Goal: Task Accomplishment & Management: Complete application form

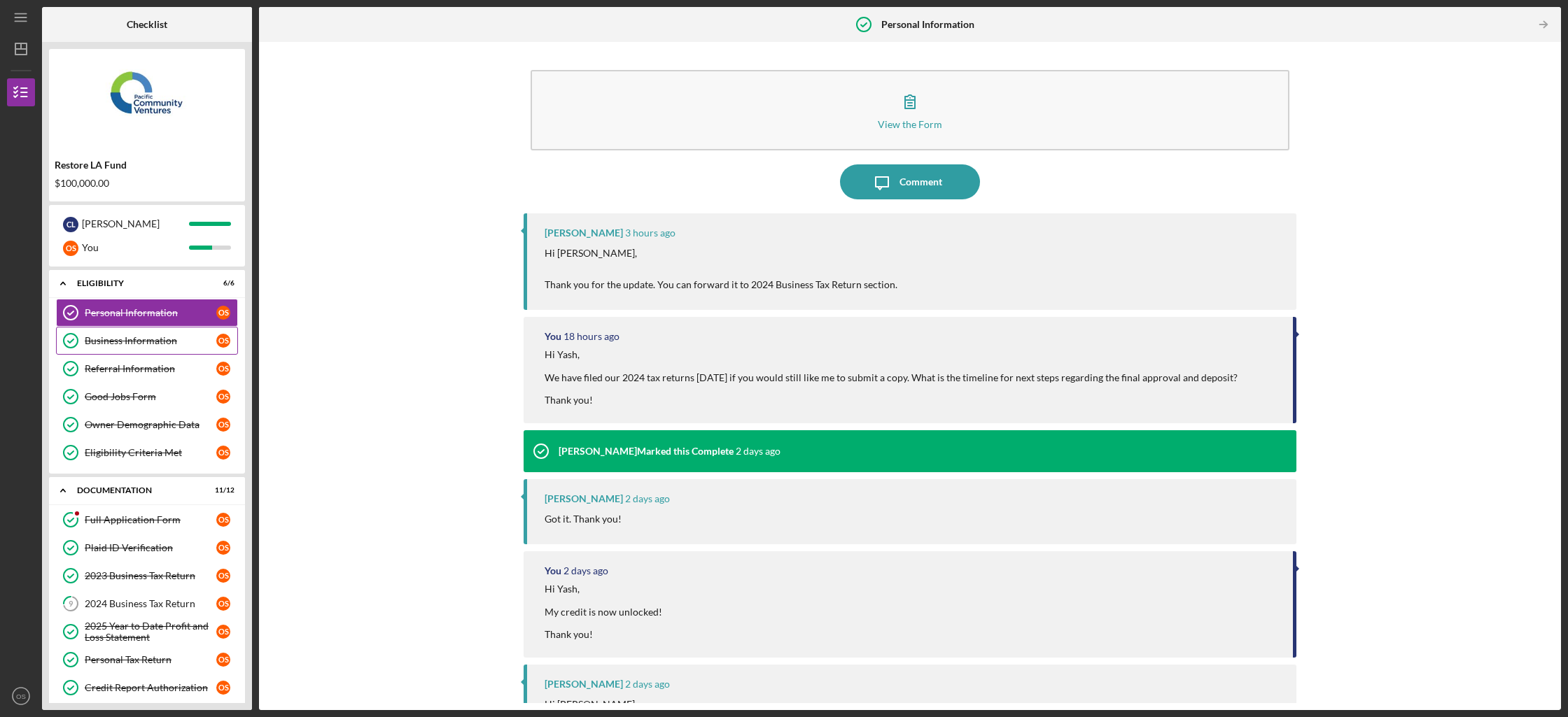
click at [170, 347] on link "Business Information Business Information O S" at bounding box center [147, 340] width 182 height 28
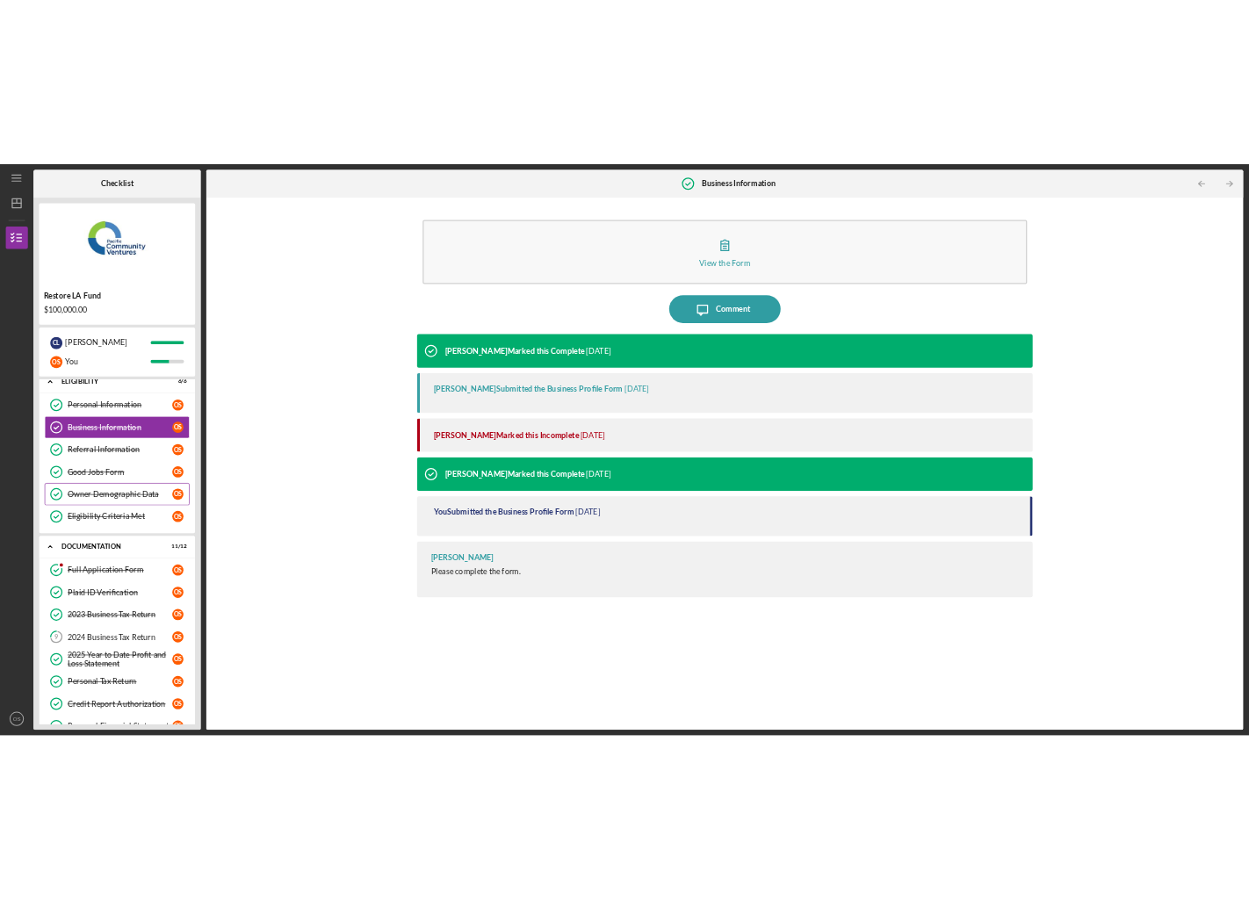
scroll to position [47, 0]
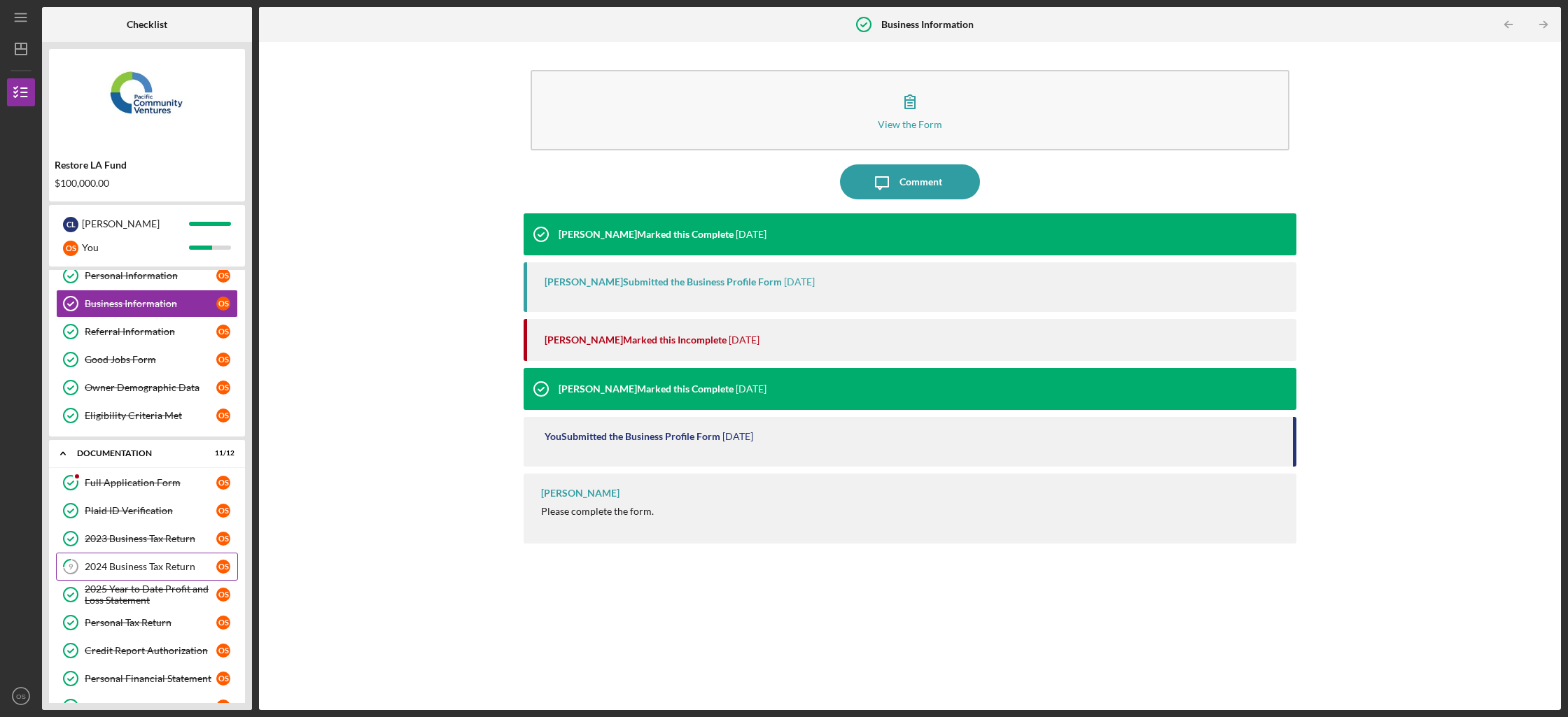
click at [160, 570] on div "2024 Business Tax Return" at bounding box center [150, 566] width 132 height 11
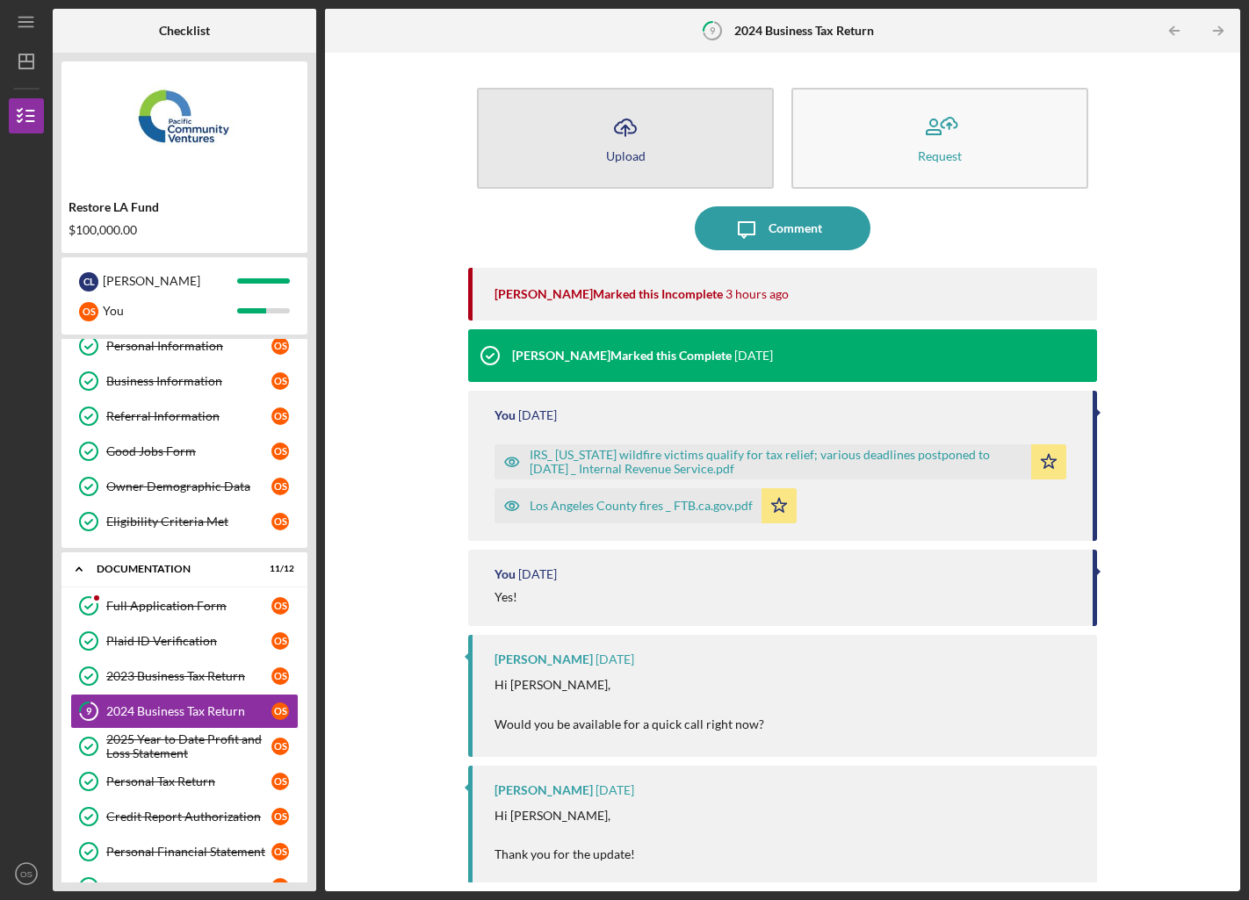
click at [659, 127] on button "Icon/Upload Upload" at bounding box center [625, 138] width 297 height 101
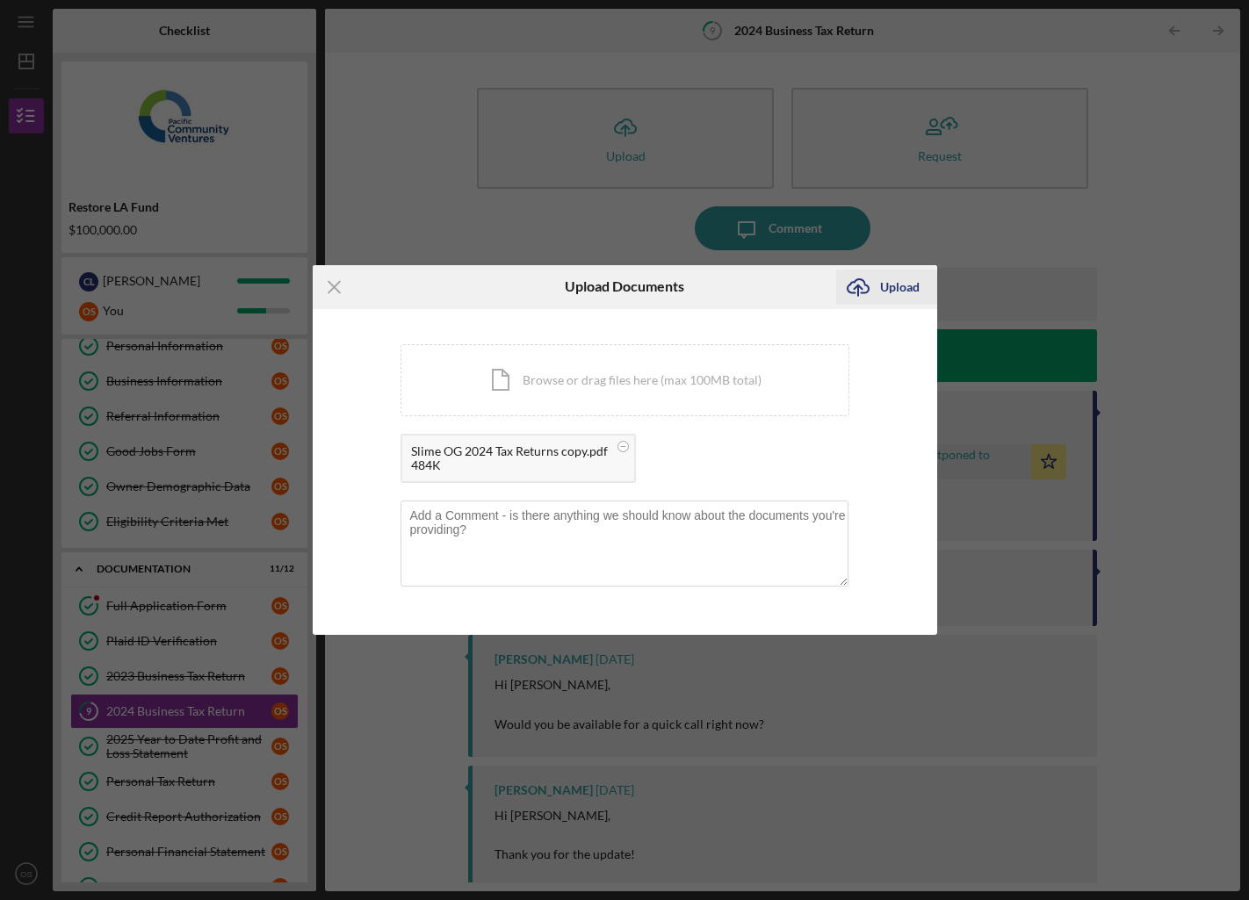
click at [873, 291] on icon "Icon/Upload" at bounding box center [858, 287] width 44 height 44
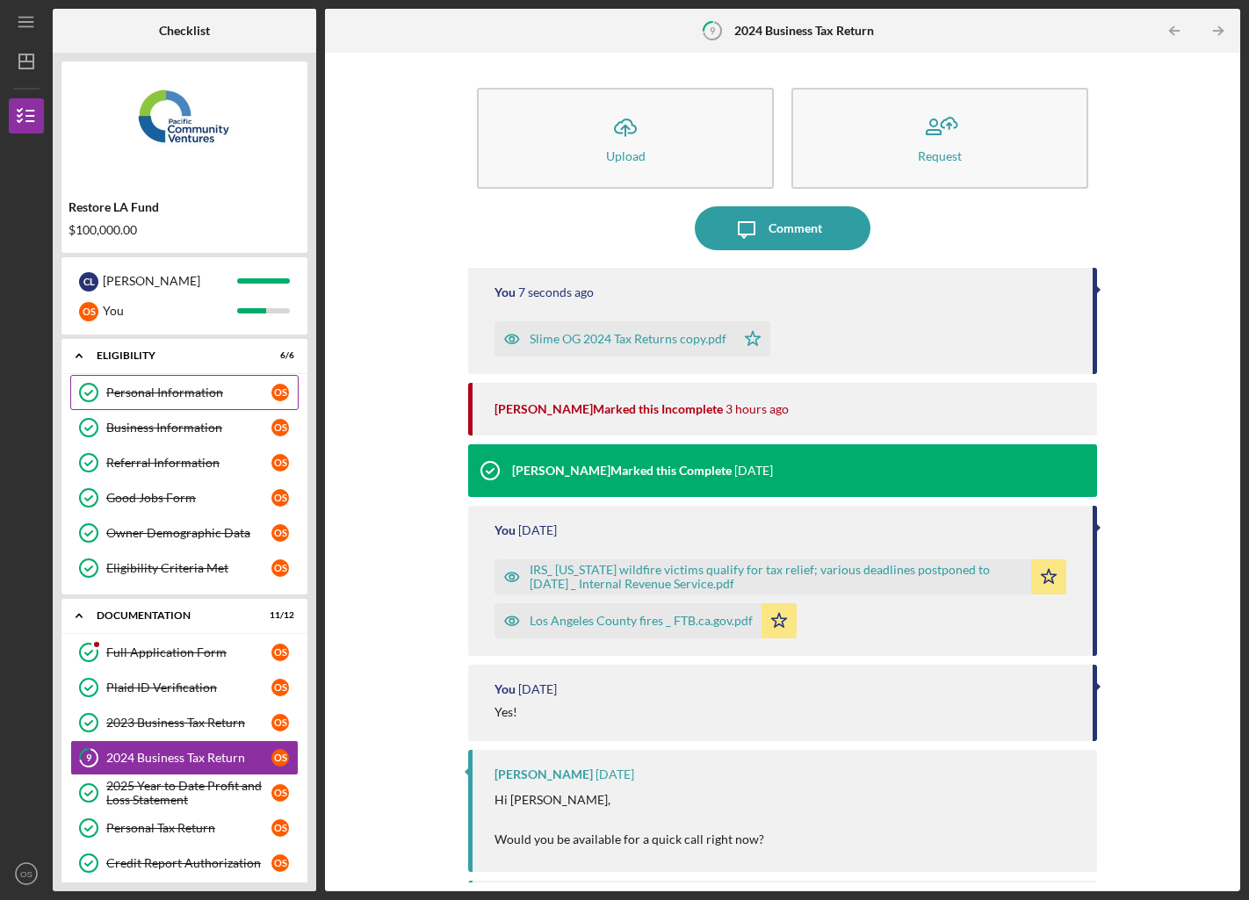
click at [160, 376] on link "Personal Information Personal Information O S" at bounding box center [184, 392] width 228 height 35
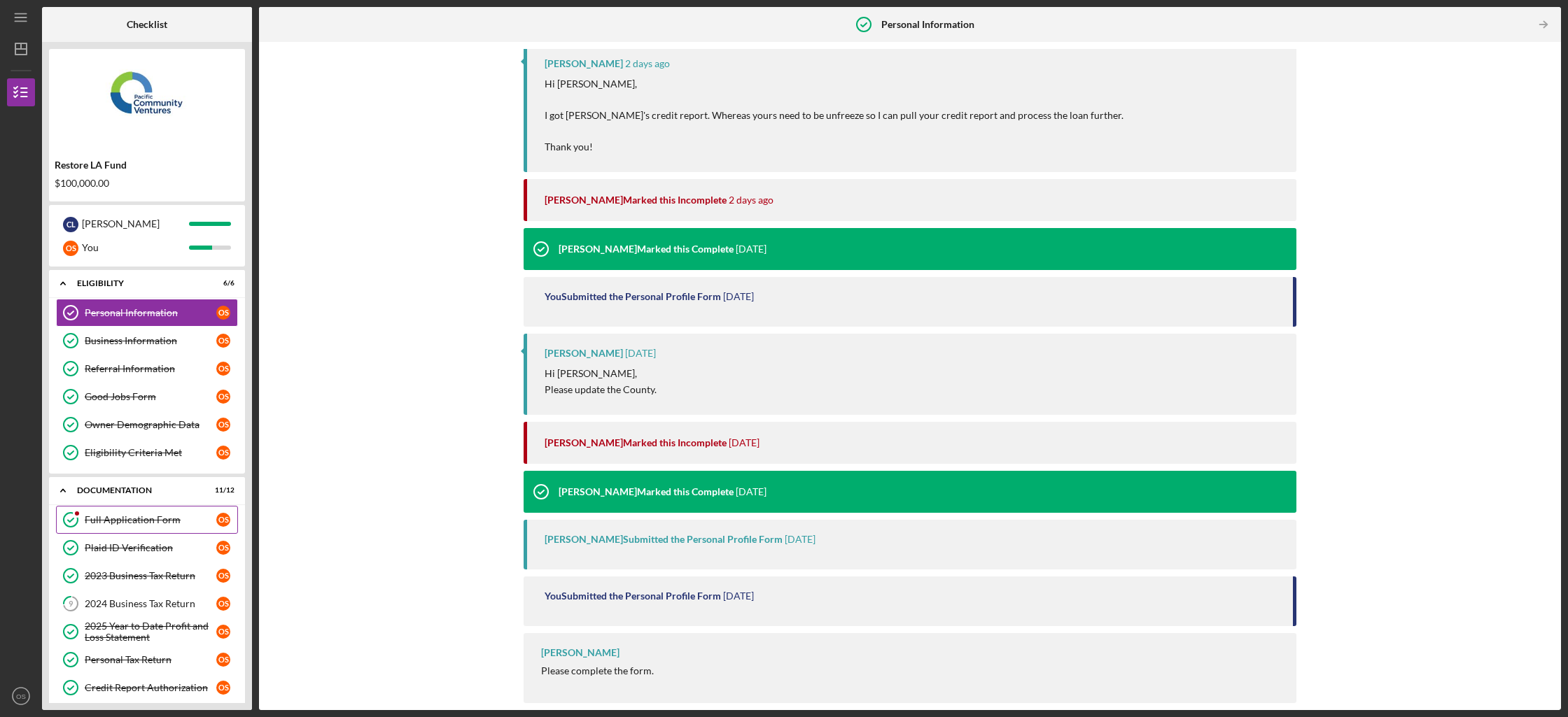
click at [161, 511] on link "Full Application Form Full Application Form O S" at bounding box center [147, 519] width 182 height 28
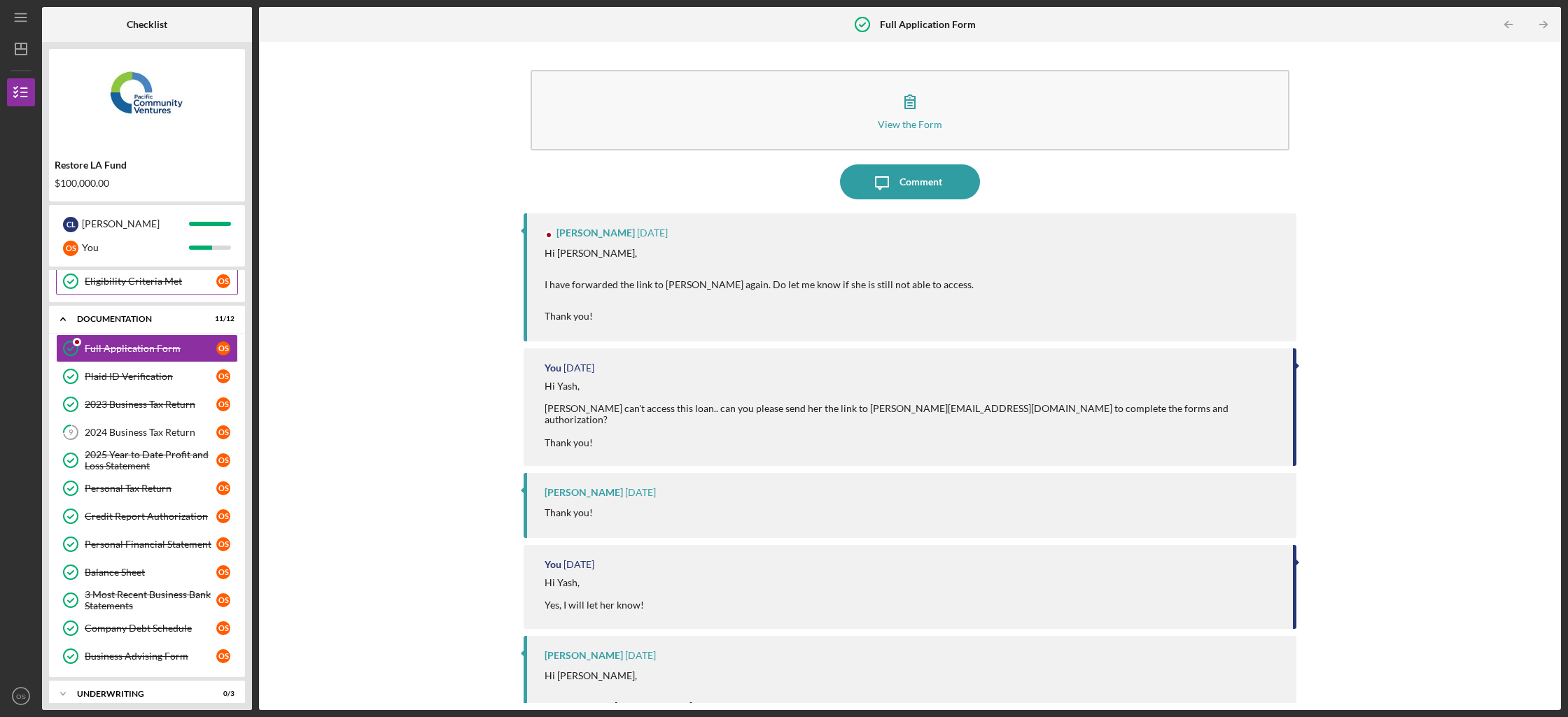
scroll to position [215, 0]
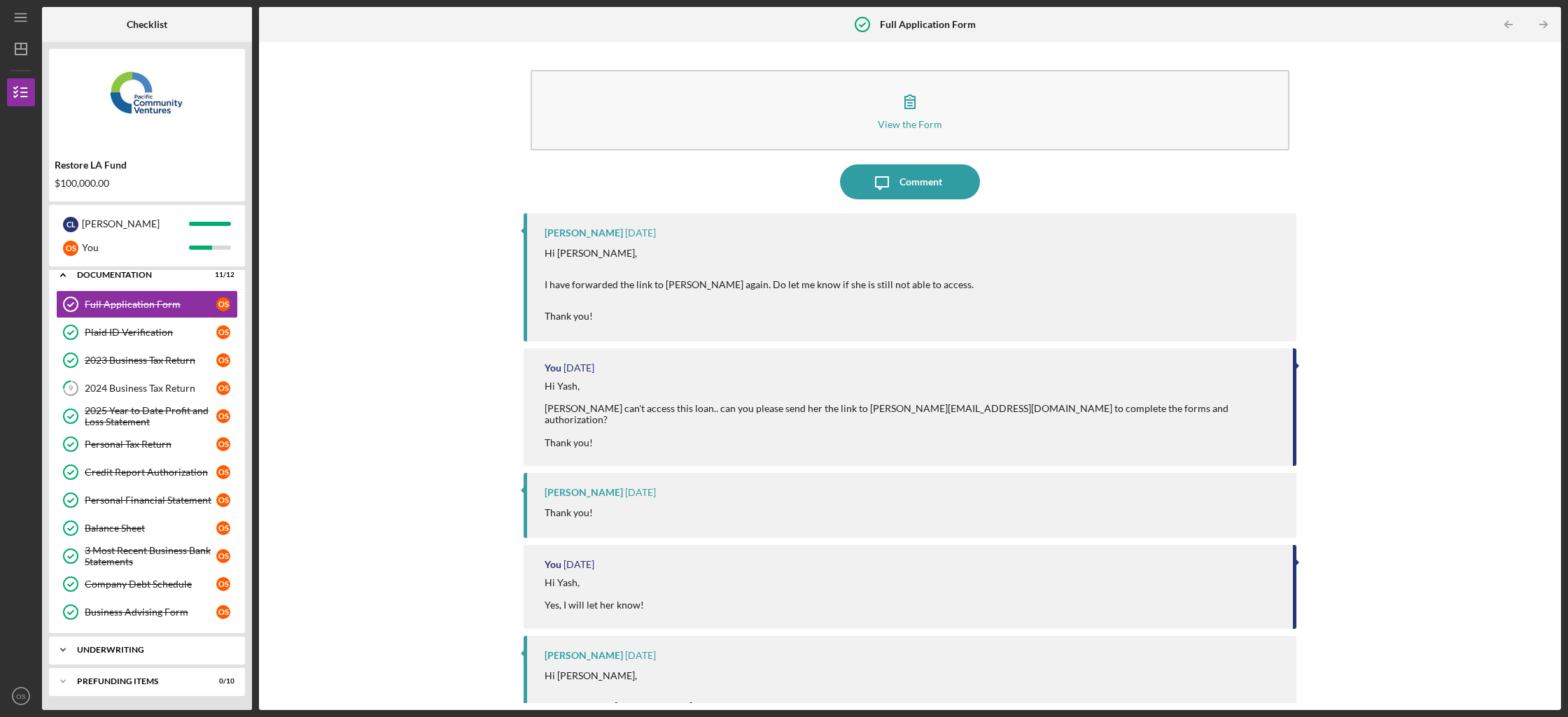
click at [157, 648] on div "Underwriting" at bounding box center [152, 650] width 151 height 9
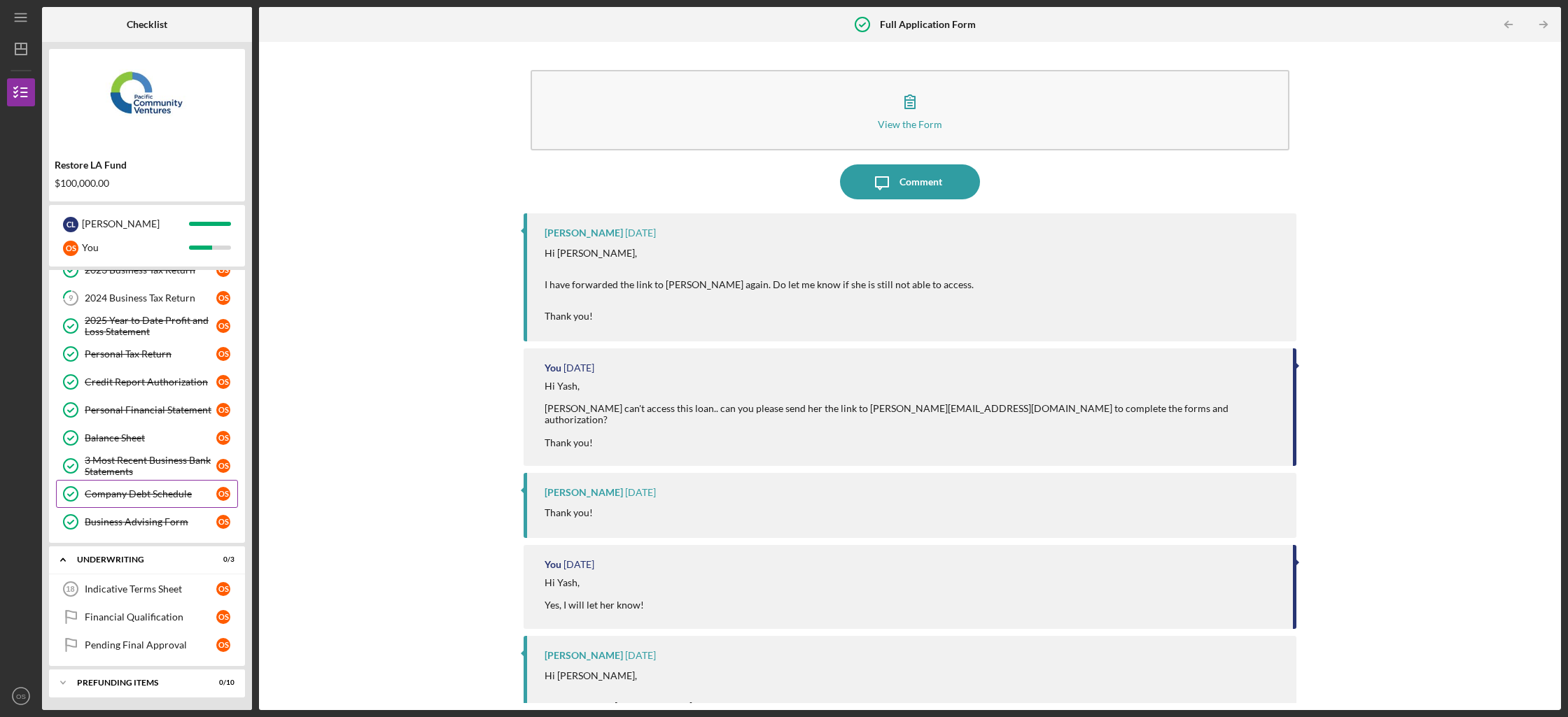
scroll to position [308, 0]
click at [181, 594] on link "Indicative Terms Sheet 18 Indicative Terms Sheet O S" at bounding box center [147, 587] width 182 height 28
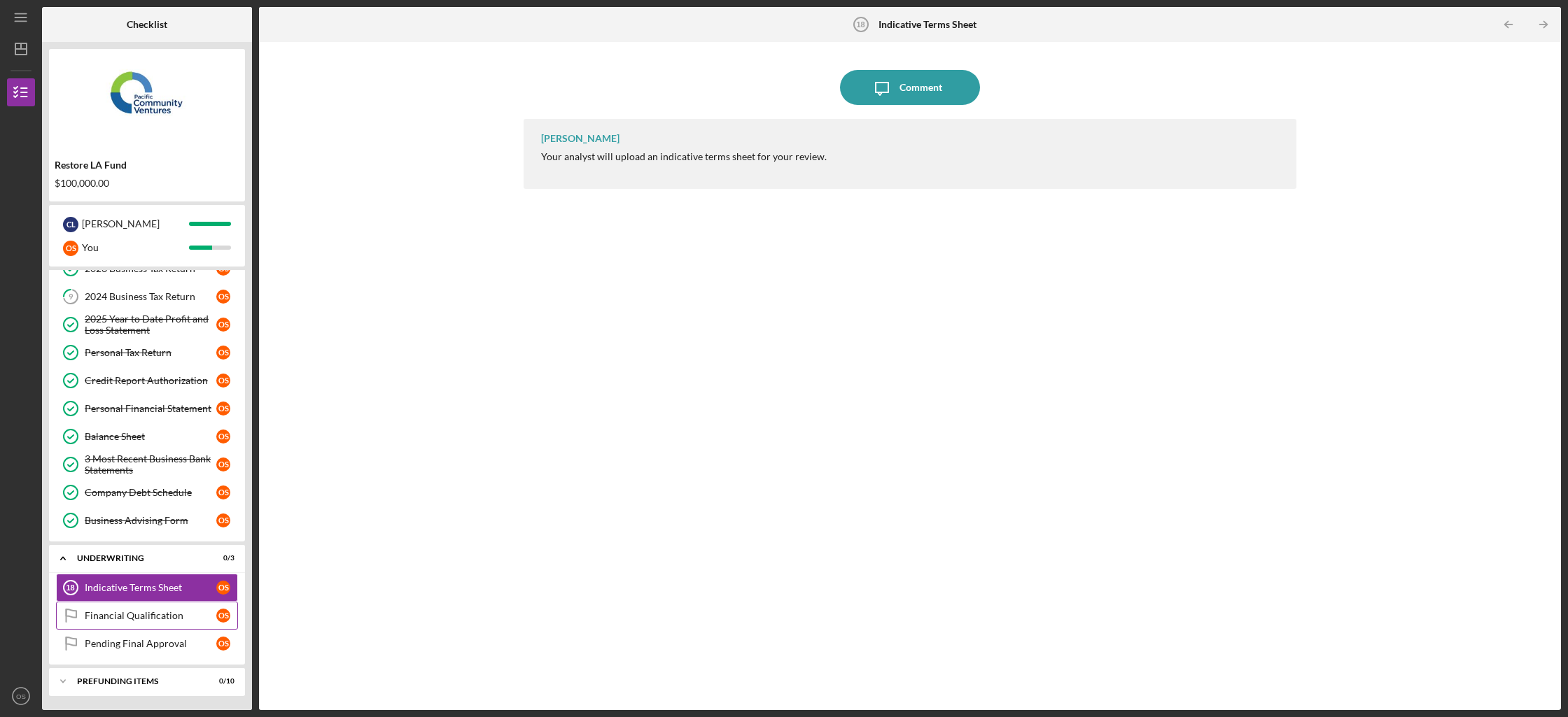
click at [181, 617] on div "Financial Qualification" at bounding box center [150, 616] width 132 height 11
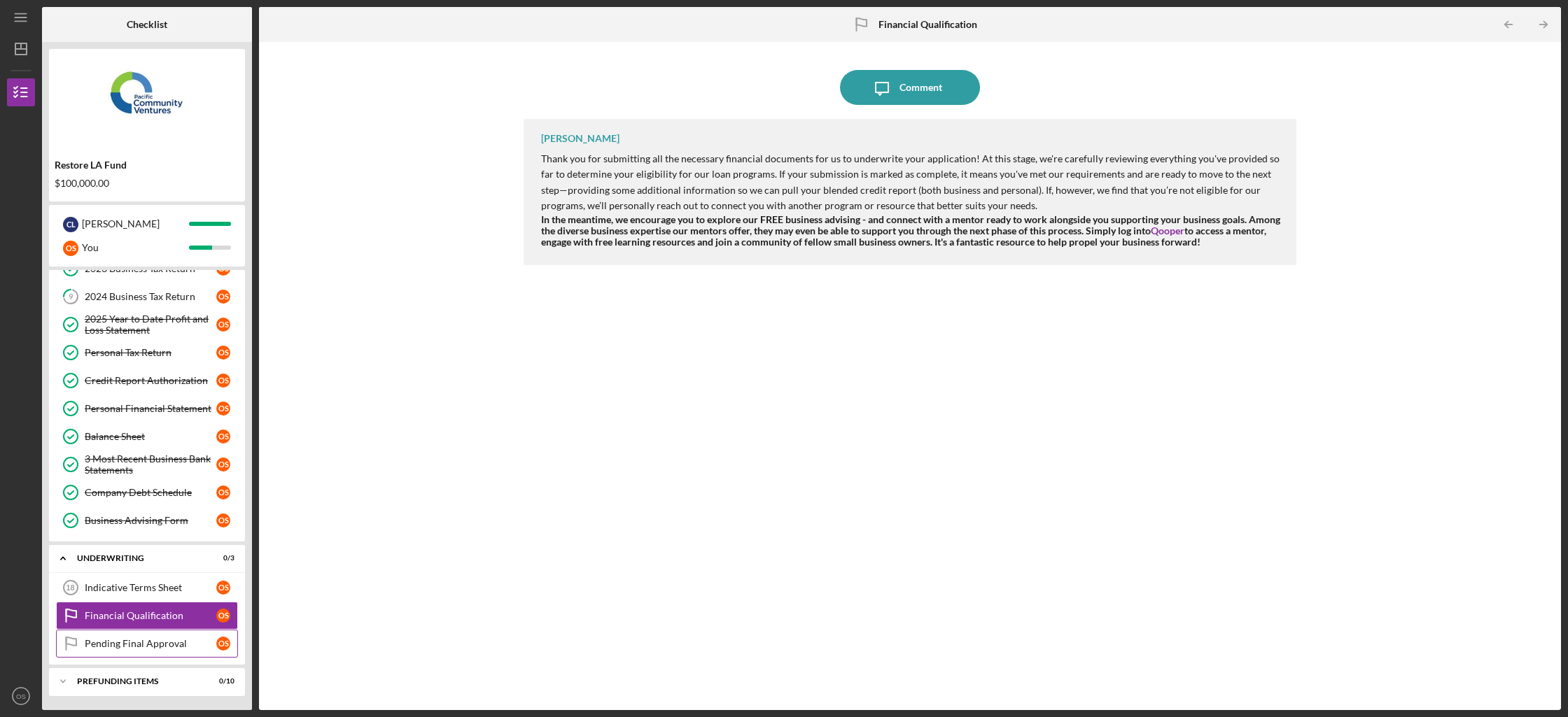
click at [175, 648] on div "Pending Final Approval" at bounding box center [150, 644] width 132 height 11
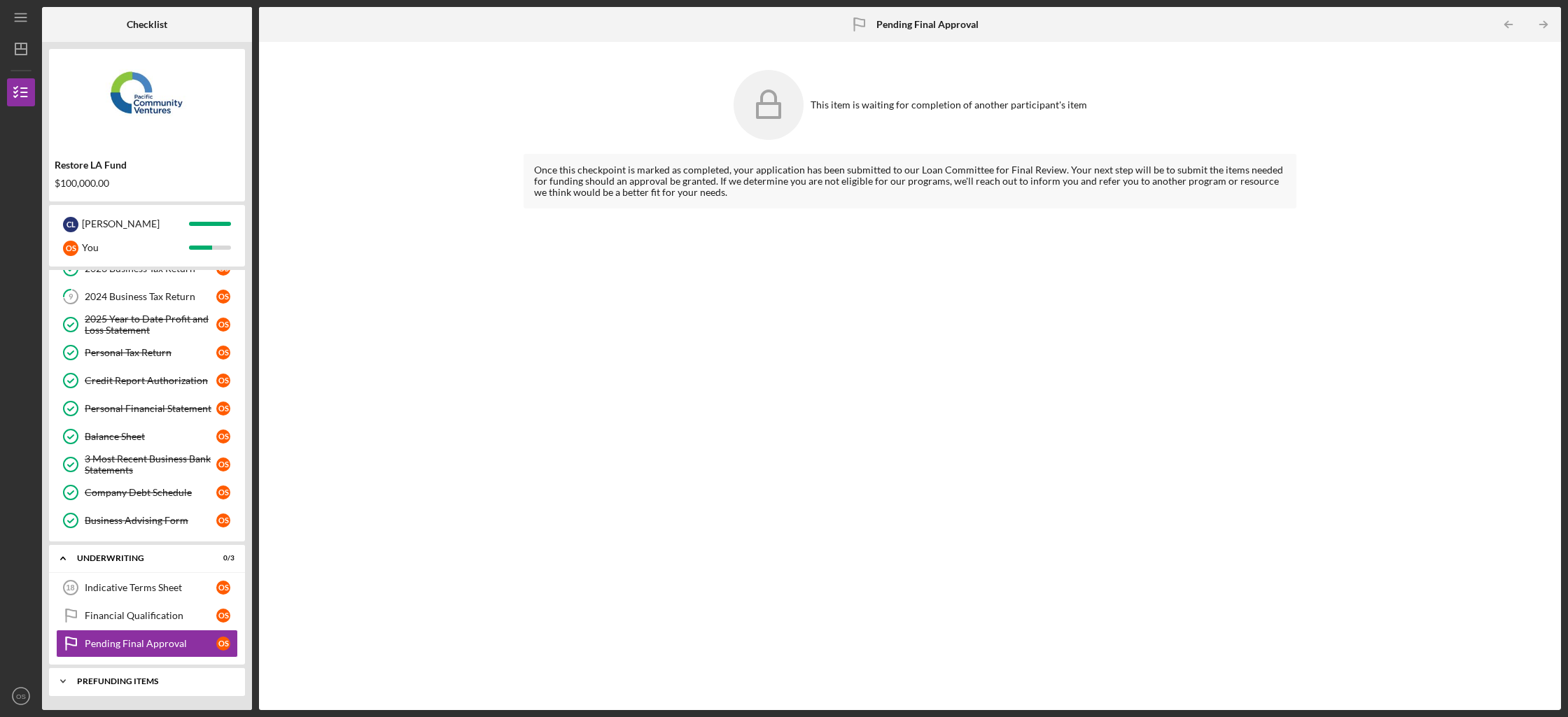
click at [175, 691] on div "Icon/Expander Prefunding Items 0 / 10" at bounding box center [147, 681] width 196 height 28
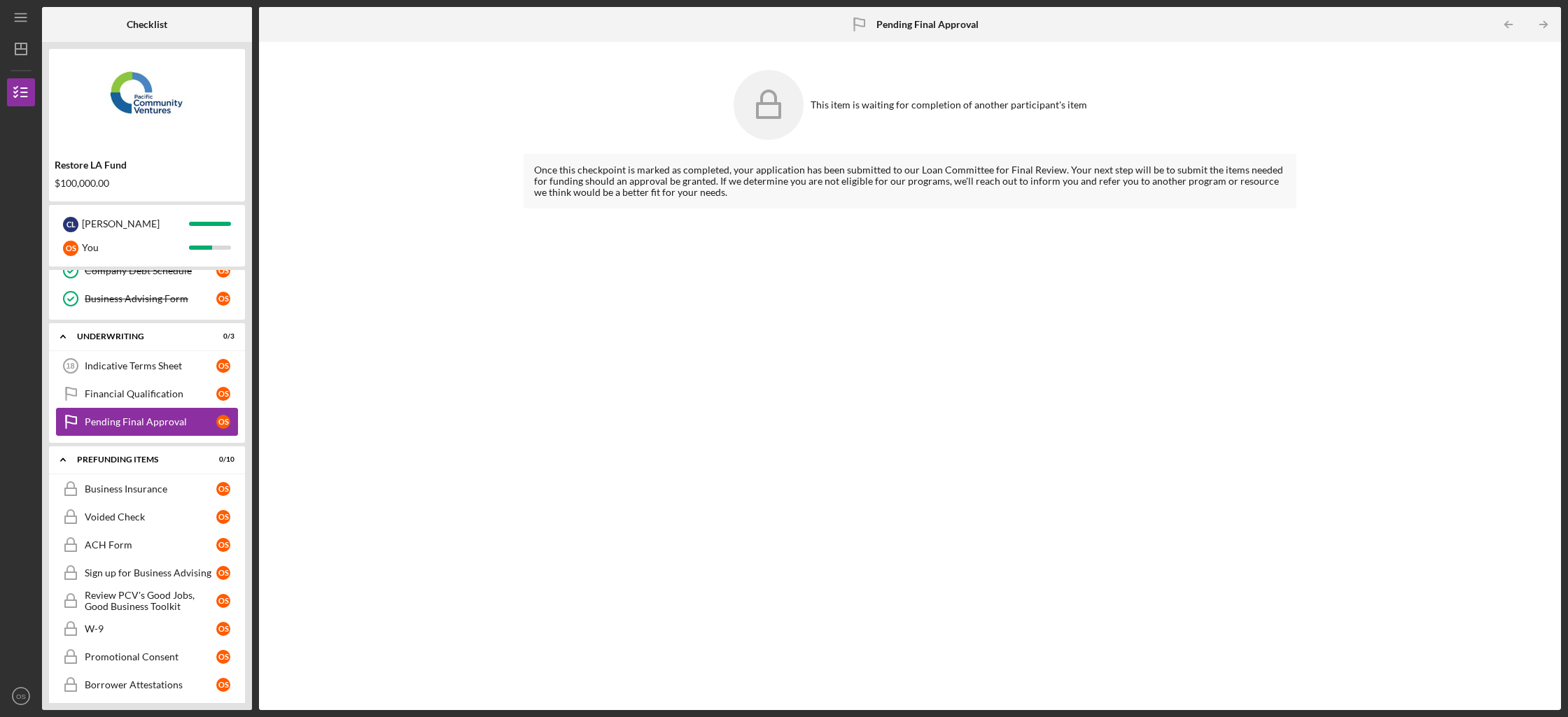
scroll to position [594, 0]
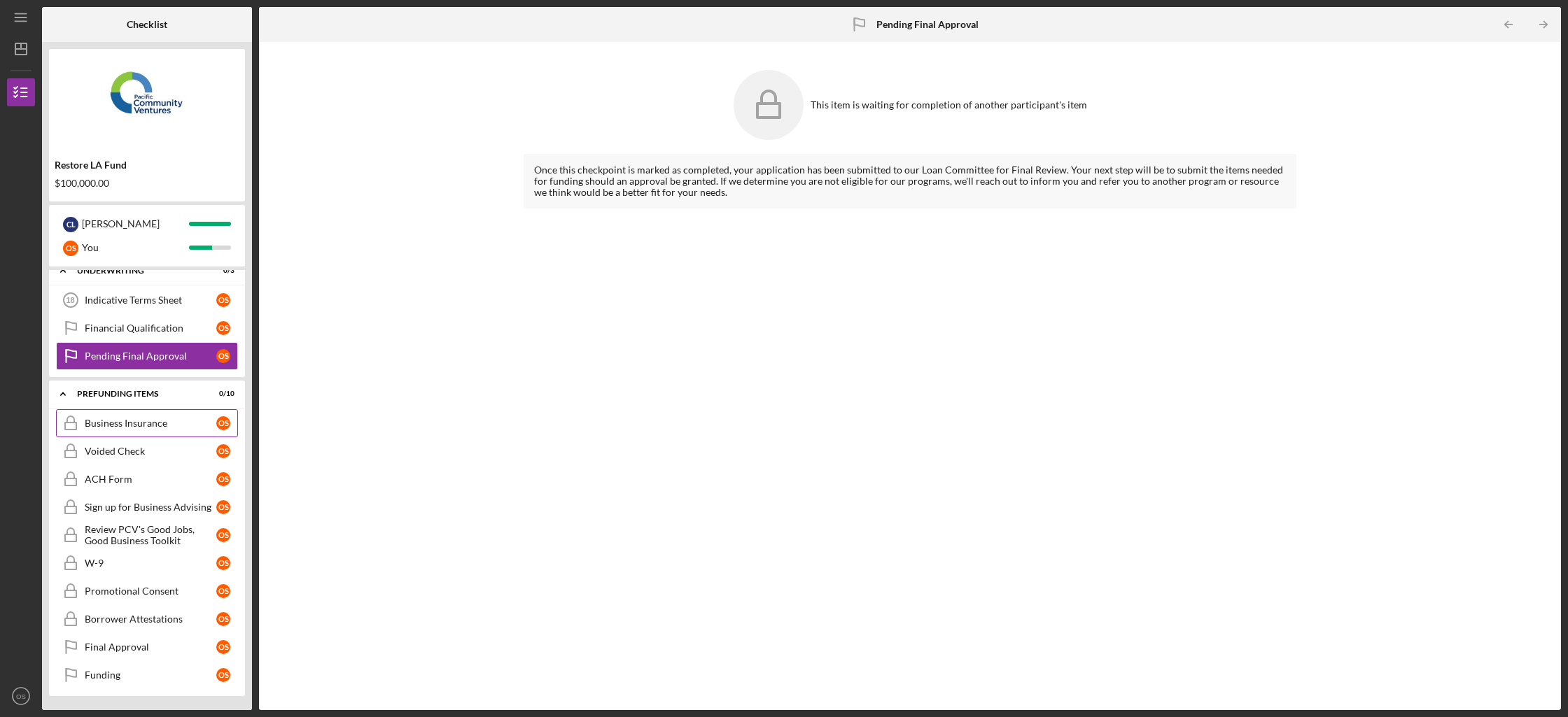
click at [204, 413] on link "Business Insurance Business Insurance O S" at bounding box center [147, 423] width 182 height 28
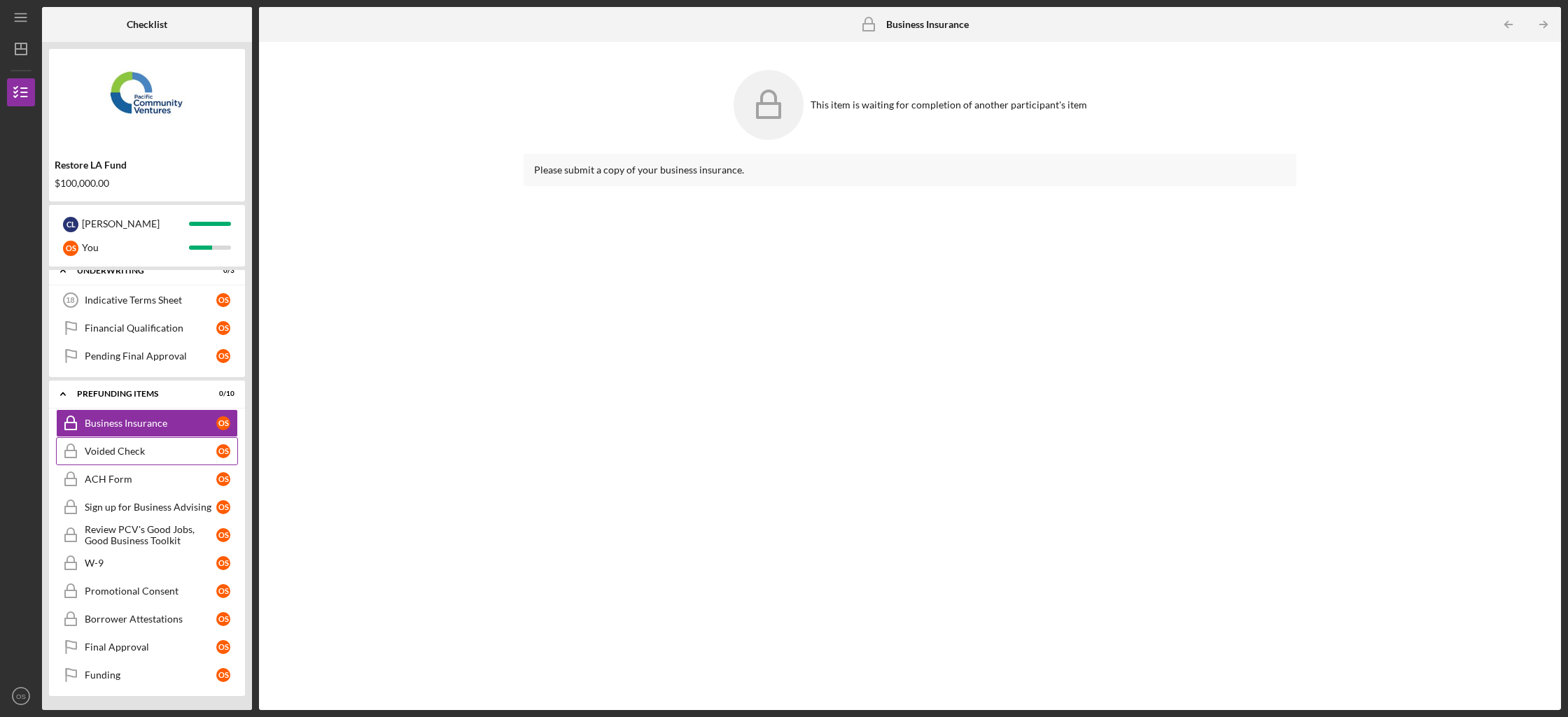
click at [198, 452] on div "Voided Check" at bounding box center [150, 451] width 132 height 11
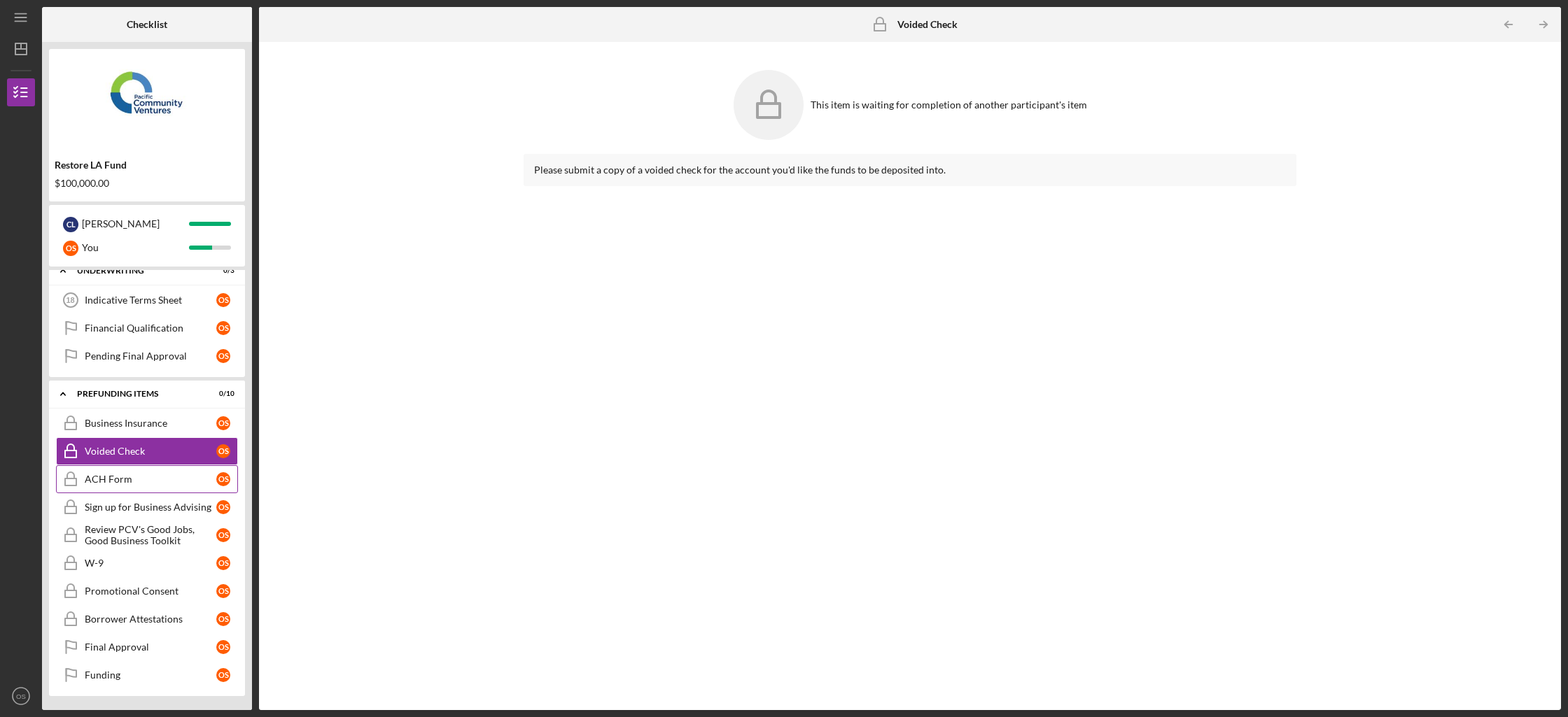
click at [192, 492] on link "ACH Form ACH Form O S" at bounding box center [147, 479] width 182 height 28
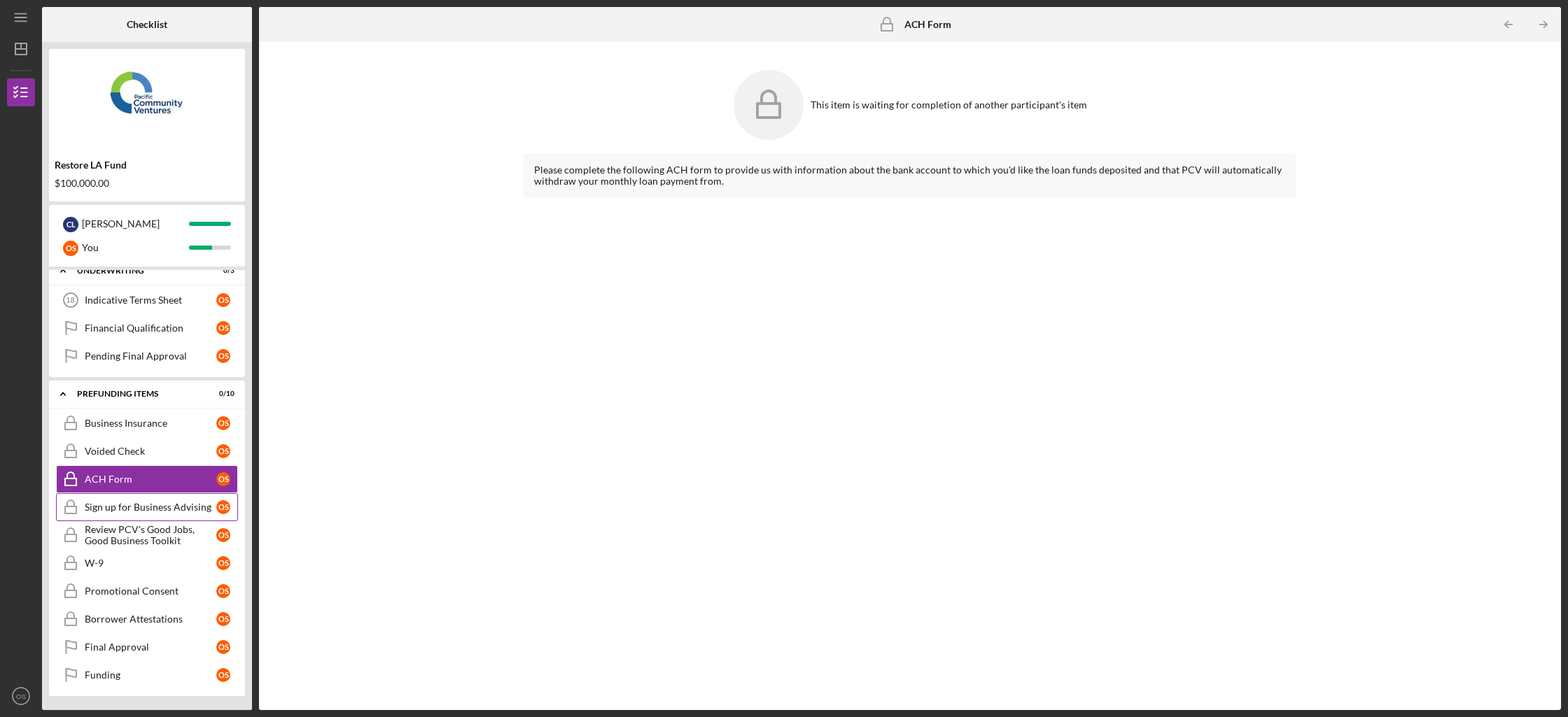
click at [192, 515] on link "Sign up for Business Advising Sign up for Business Advising O S" at bounding box center [147, 507] width 182 height 28
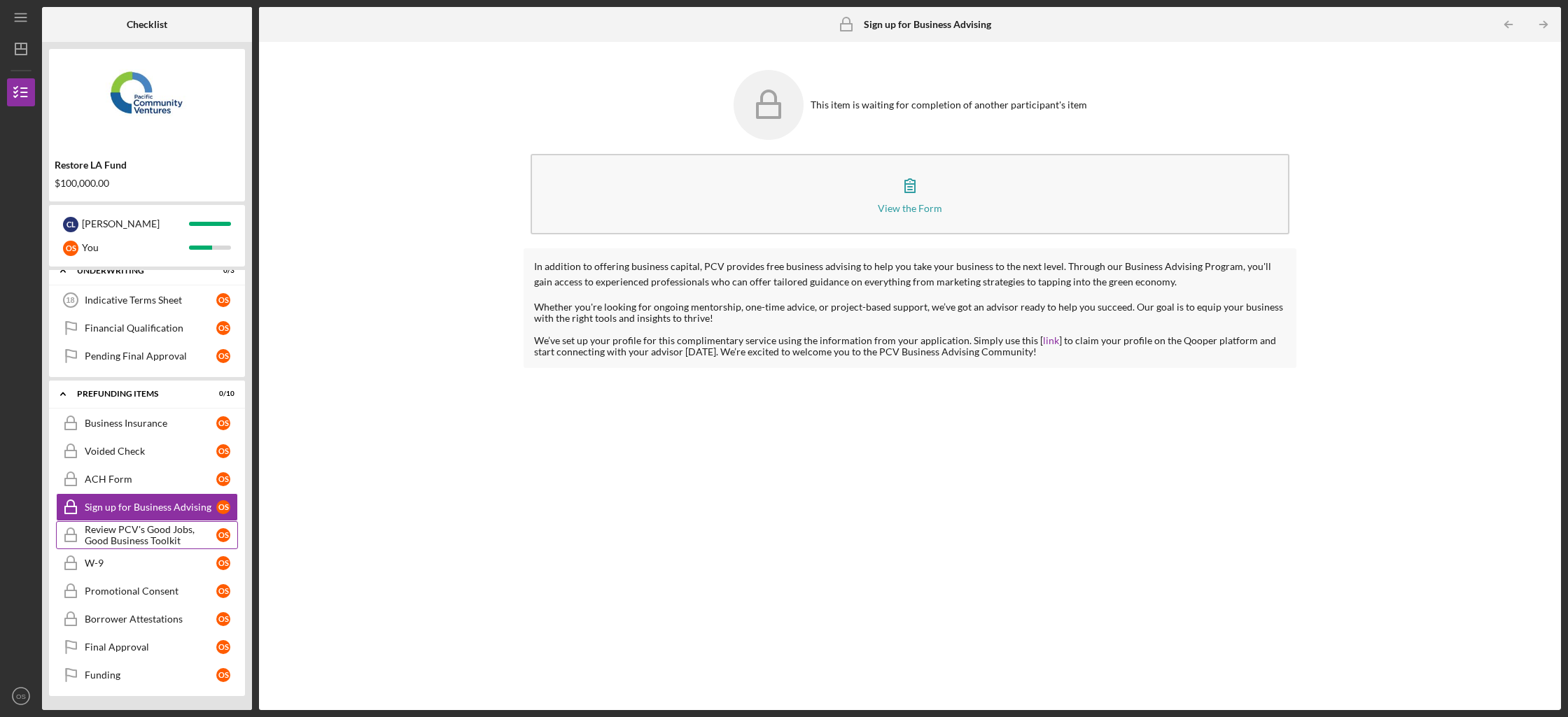
click at [191, 535] on div "Review PCV's Good Jobs, Good Business Toolkit" at bounding box center [150, 535] width 132 height 22
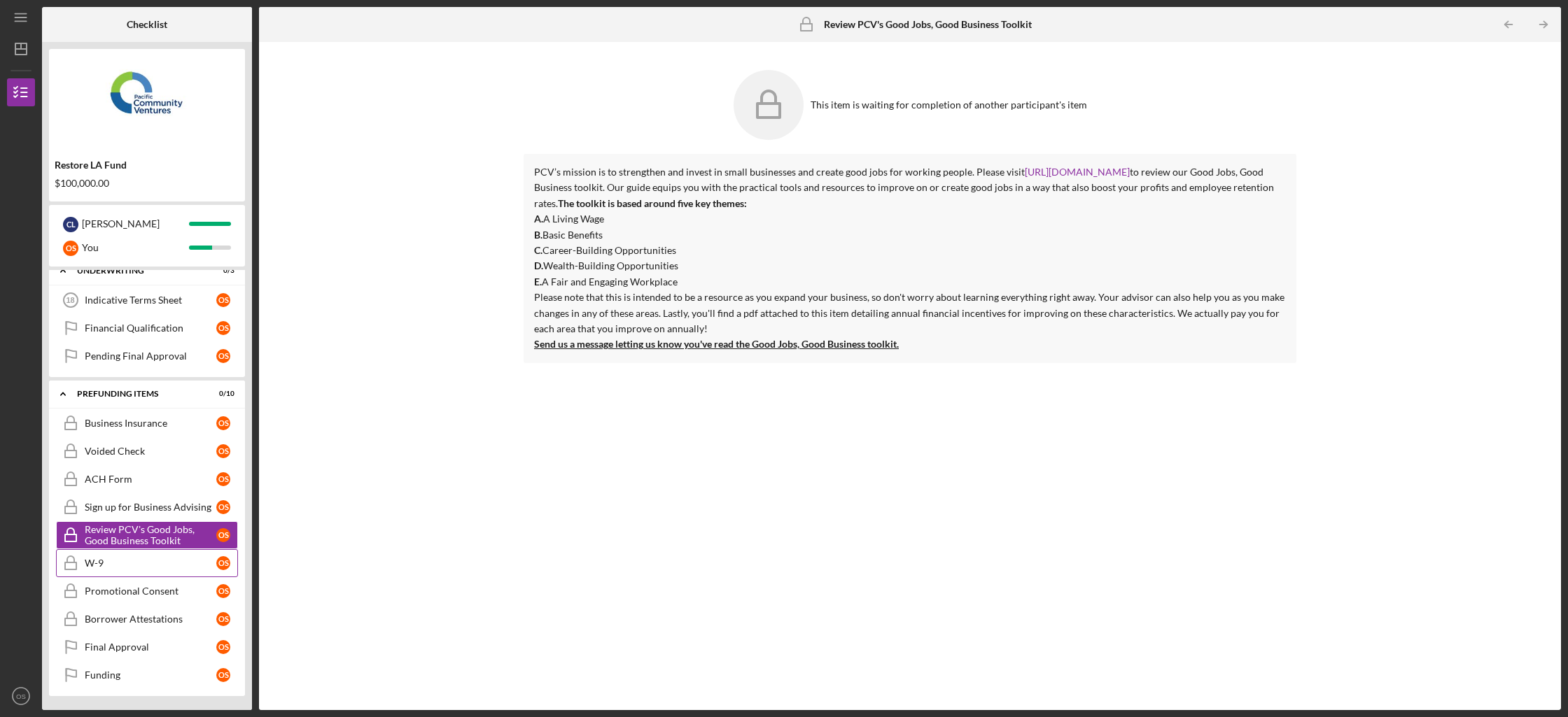
click at [183, 568] on div "W-9" at bounding box center [150, 563] width 132 height 11
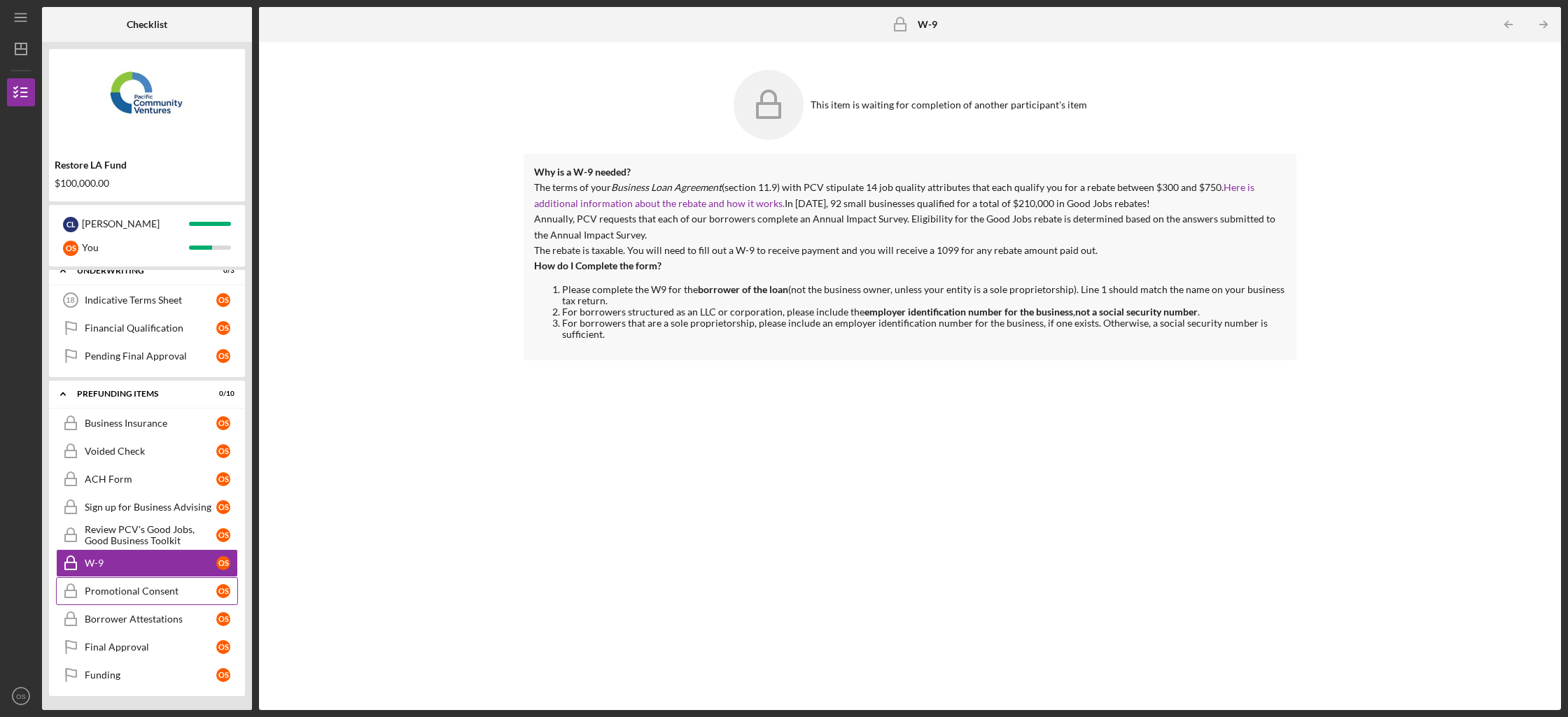
click at [182, 589] on div "Promotional Consent" at bounding box center [150, 591] width 132 height 11
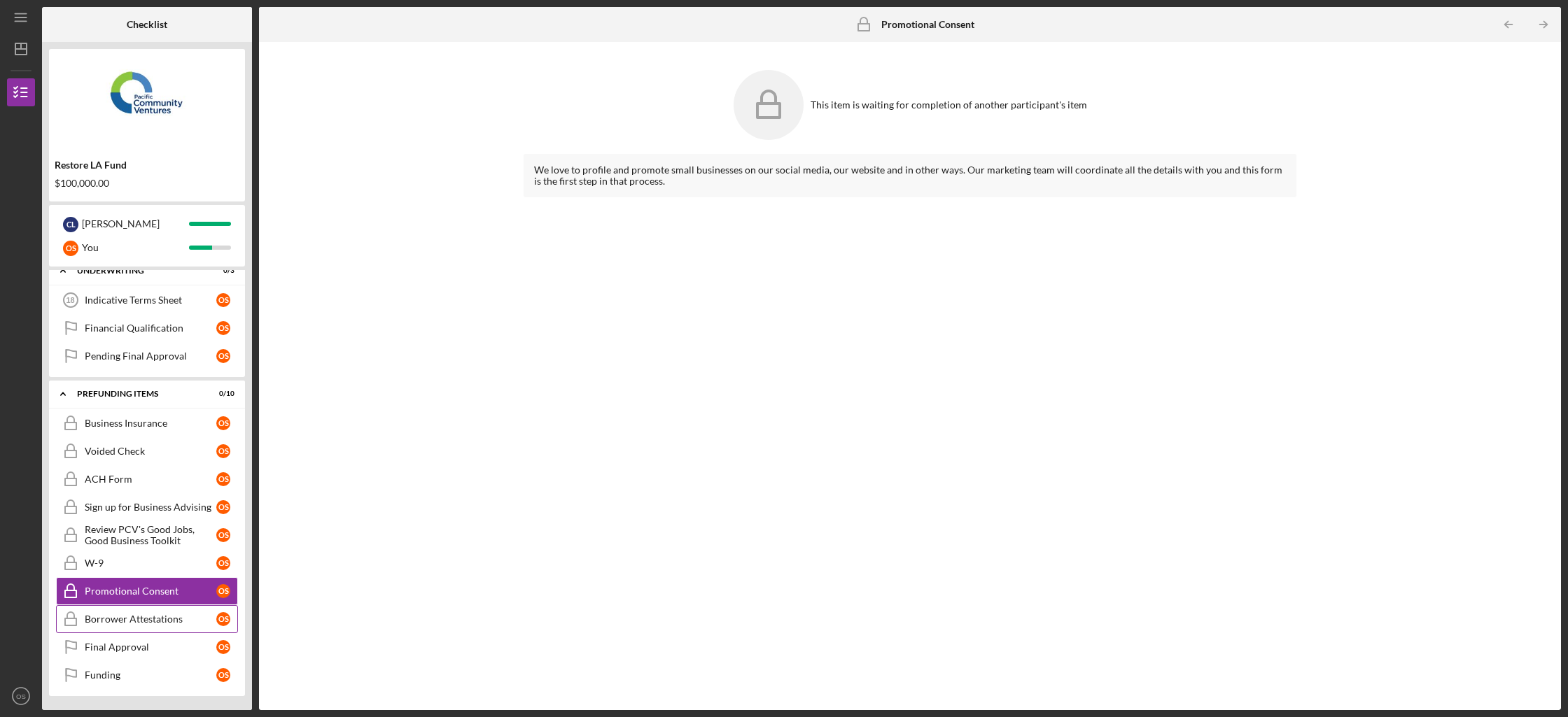
click at [163, 629] on link "Borrower Attestations Borrower Attestations O S" at bounding box center [147, 619] width 182 height 28
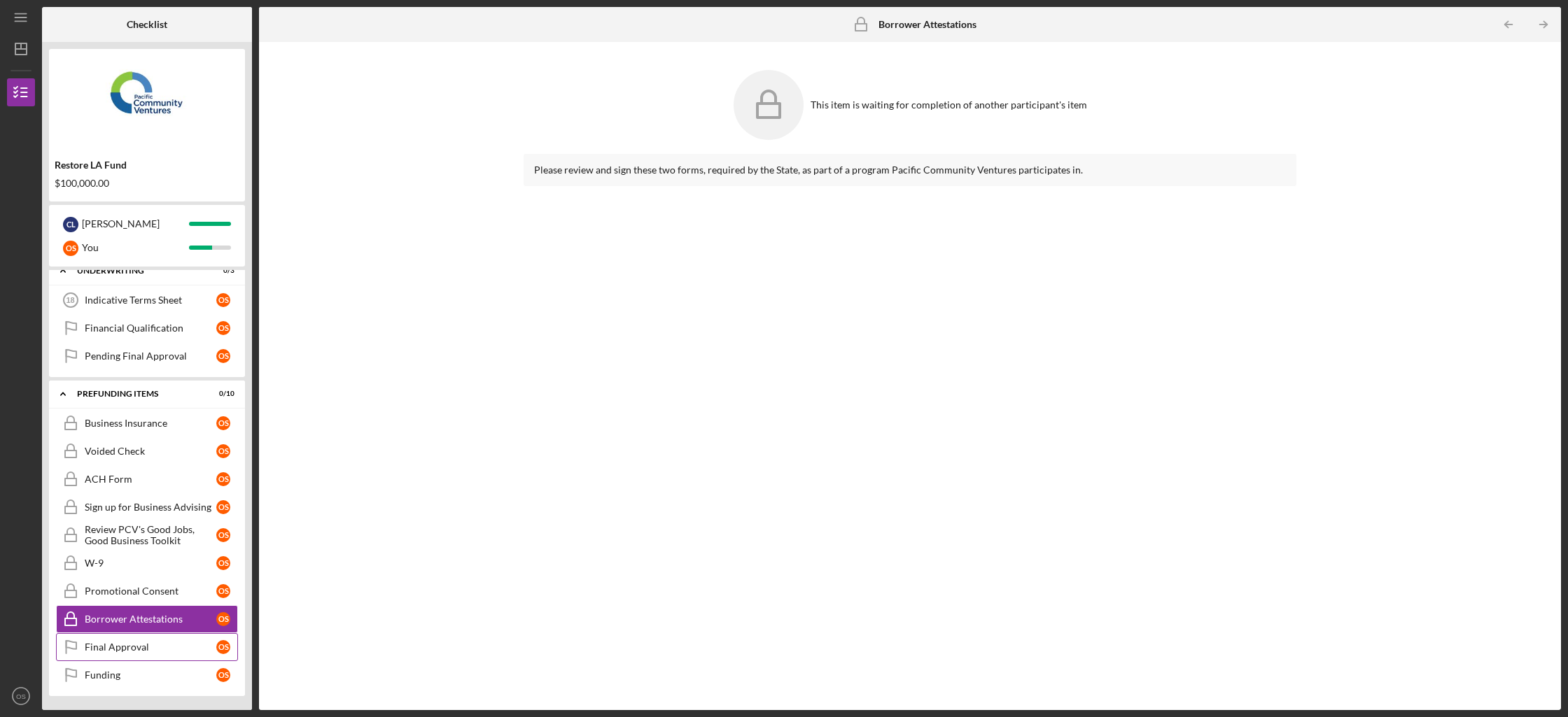
click at [157, 649] on div "Final Approval" at bounding box center [150, 647] width 132 height 11
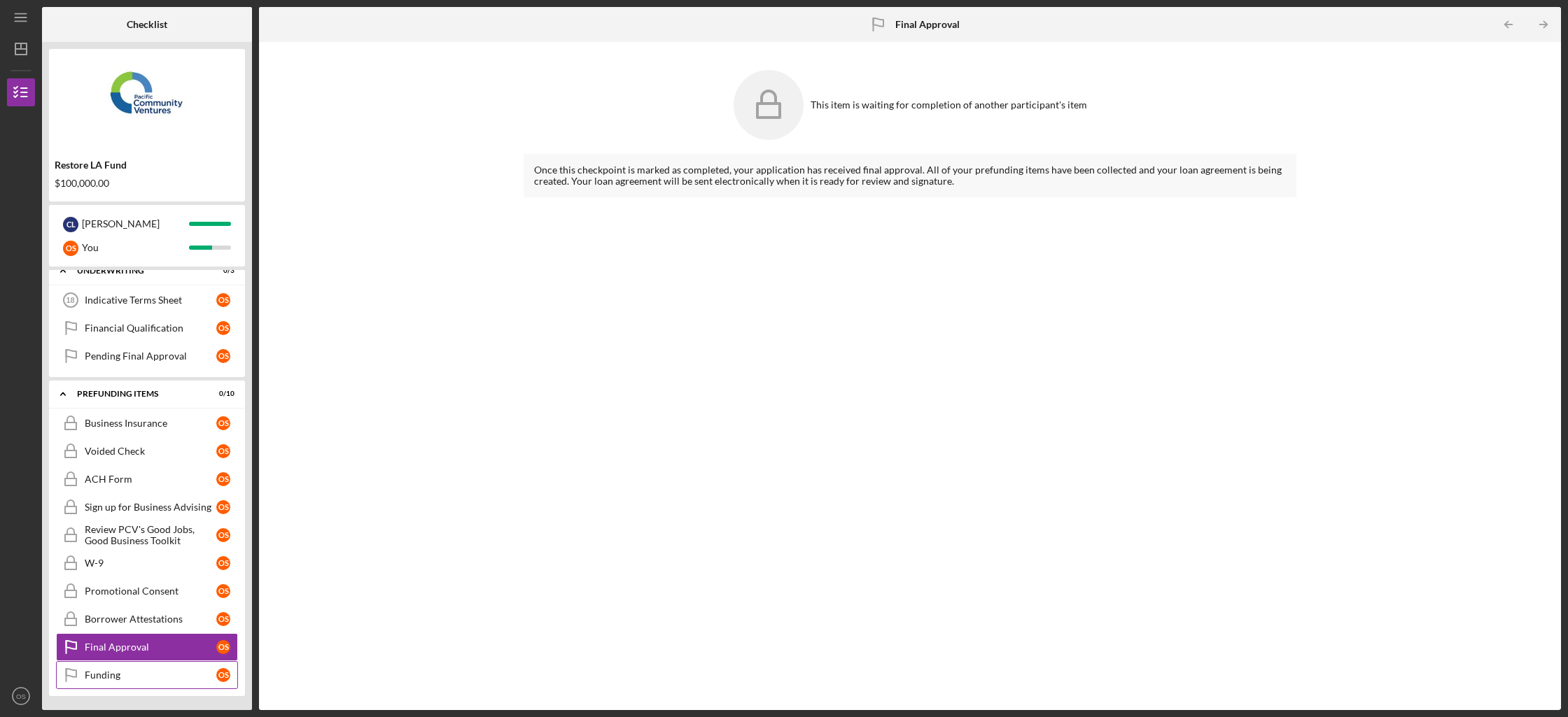
click at [145, 687] on link "Funding Funding O S" at bounding box center [147, 675] width 182 height 28
